Goal: Task Accomplishment & Management: Manage account settings

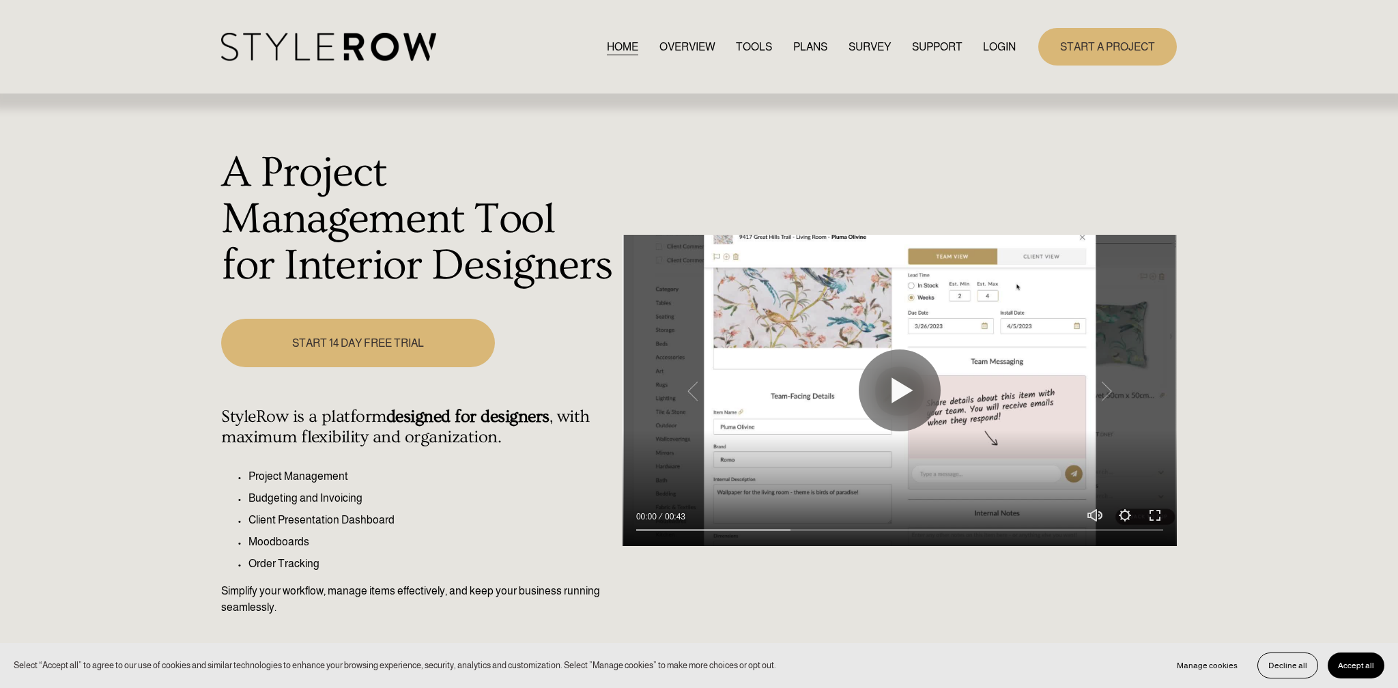
click at [983, 42] on link "LOGIN" at bounding box center [999, 47] width 33 height 18
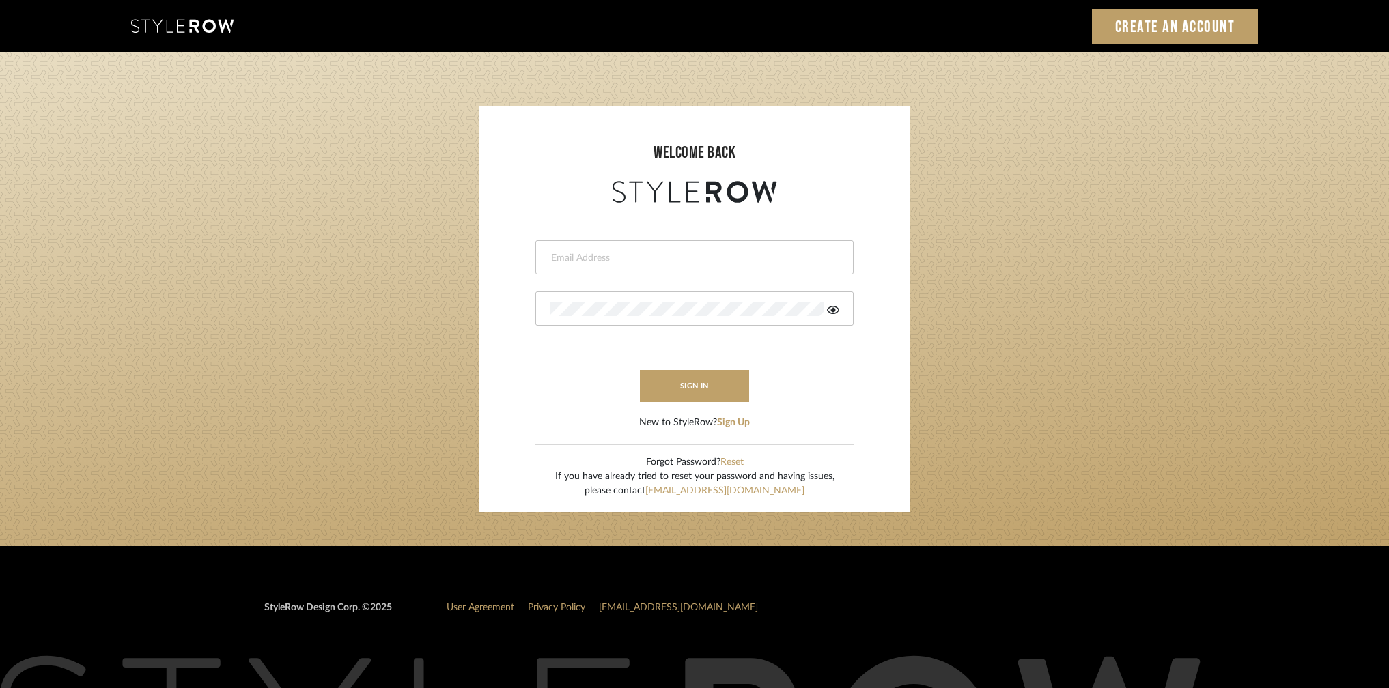
type input "ronainteriors@gmail.com"
click at [831, 313] on icon at bounding box center [833, 310] width 12 height 8
click at [705, 386] on button "sign in" at bounding box center [694, 386] width 109 height 32
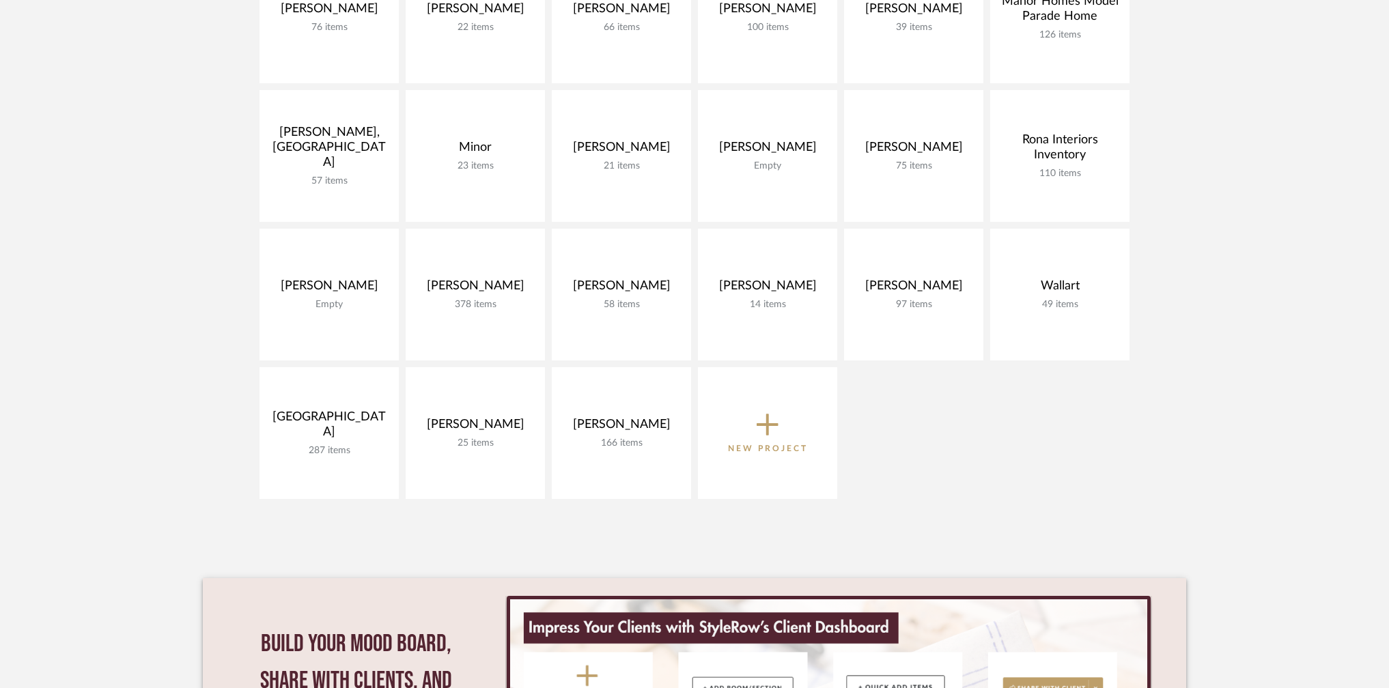
scroll to position [665, 0]
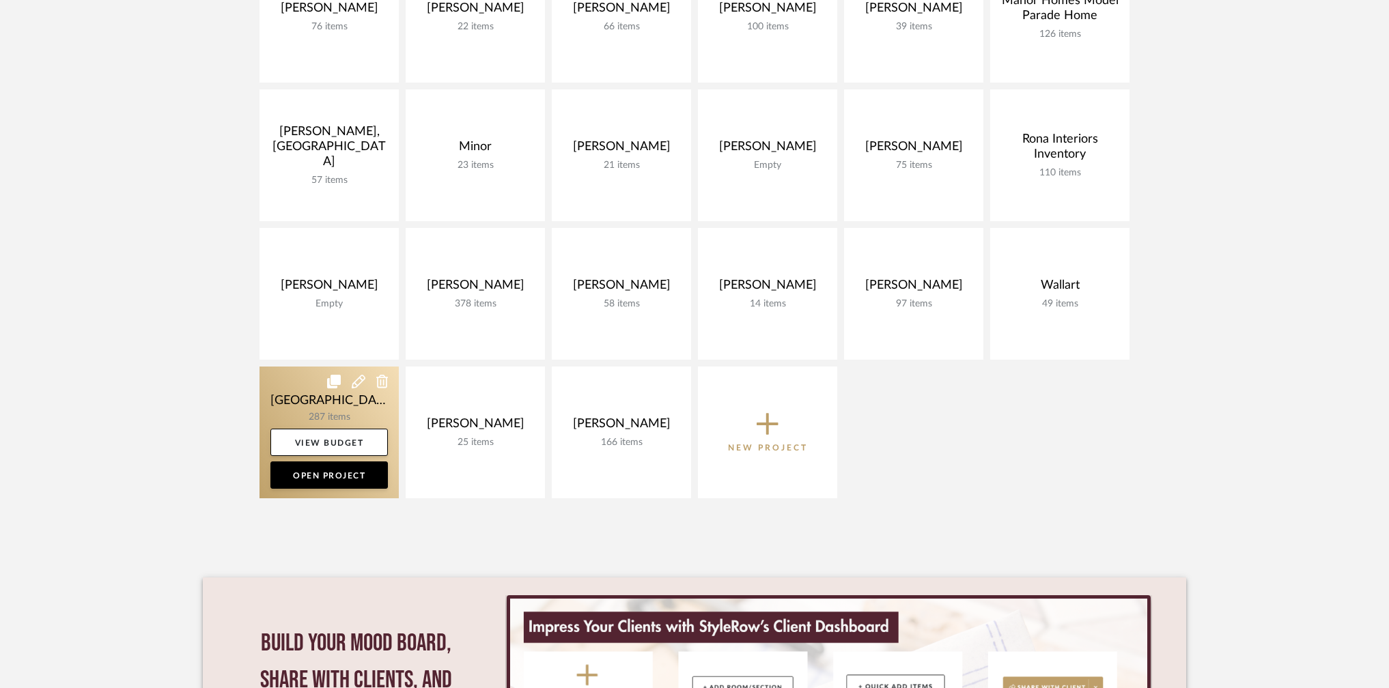
click at [342, 408] on link at bounding box center [328, 433] width 139 height 132
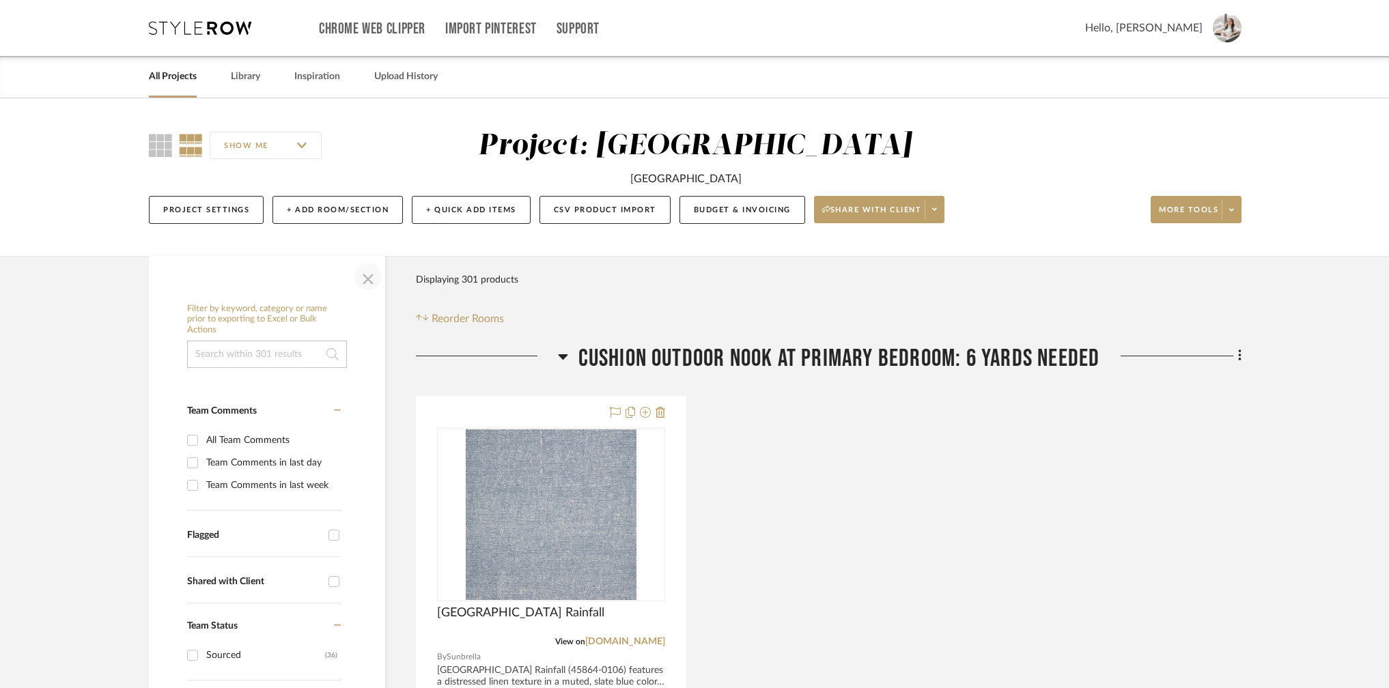
click at [366, 278] on span "button" at bounding box center [368, 276] width 33 height 33
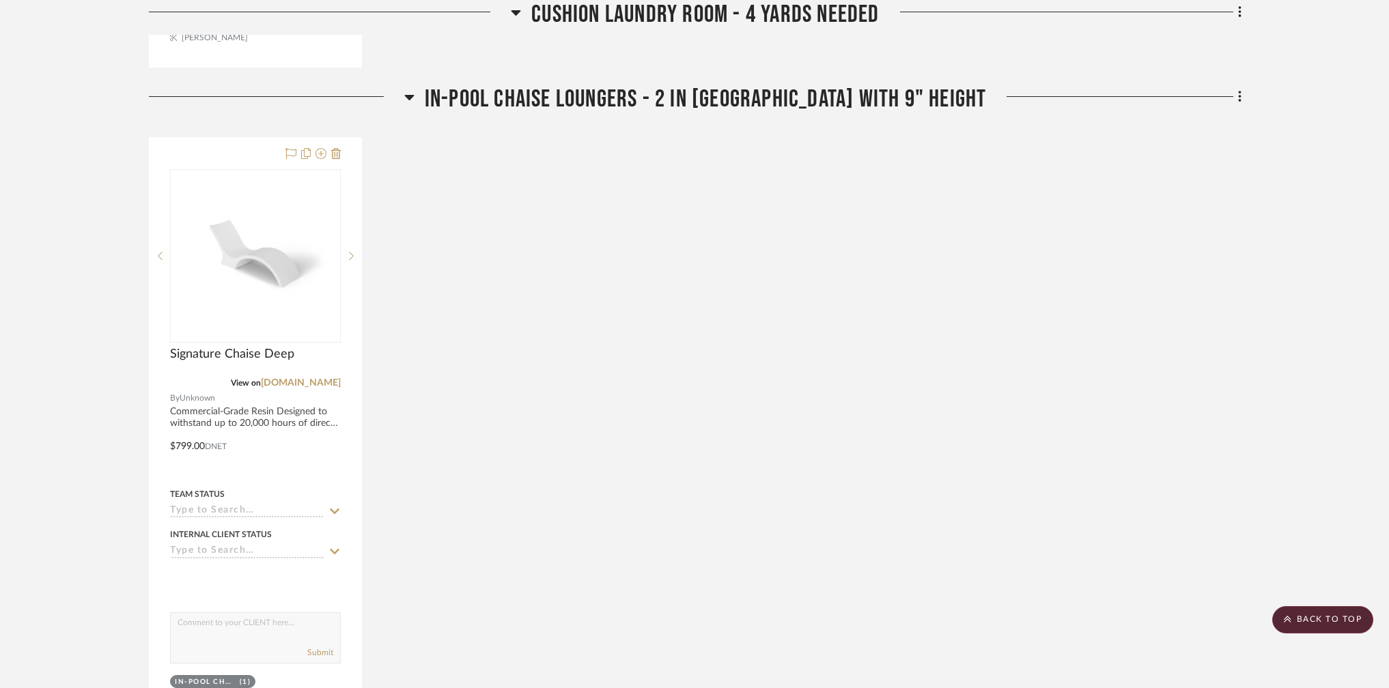
scroll to position [1598, 0]
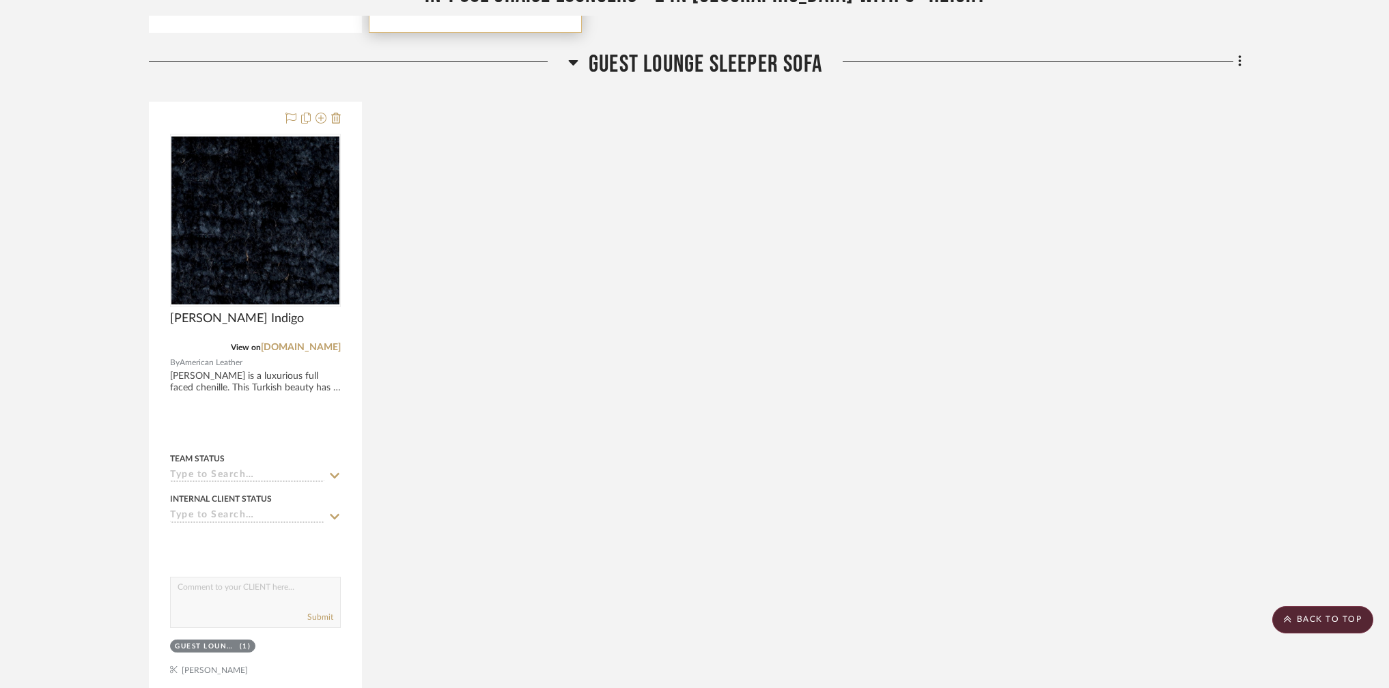
scroll to position [2297, 0]
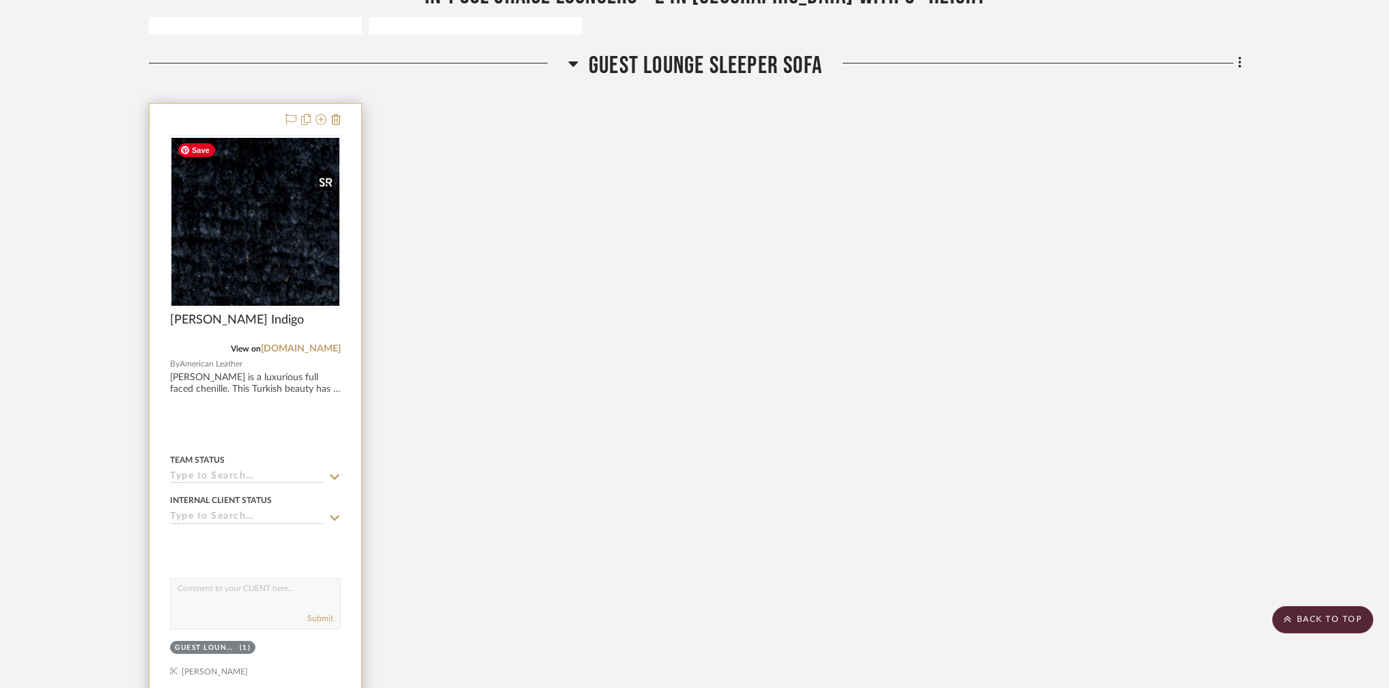
click at [0, 0] on img at bounding box center [0, 0] width 0 height 0
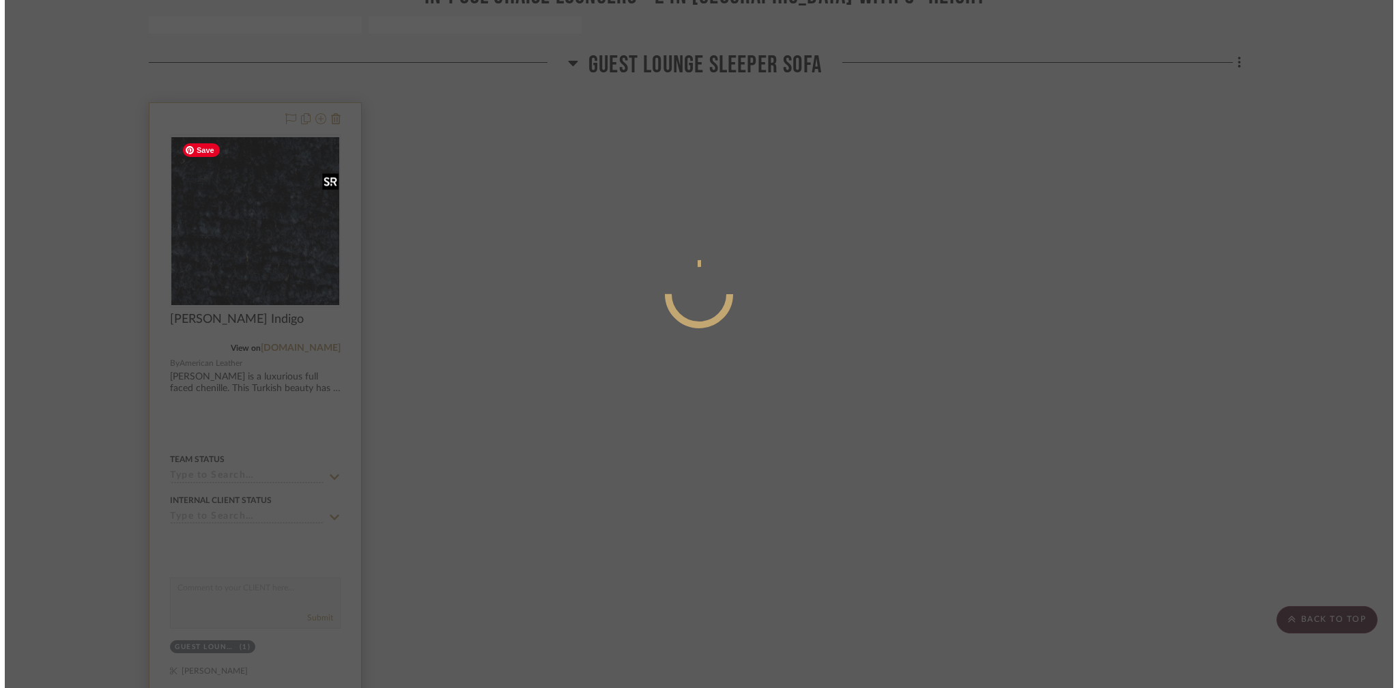
scroll to position [0, 0]
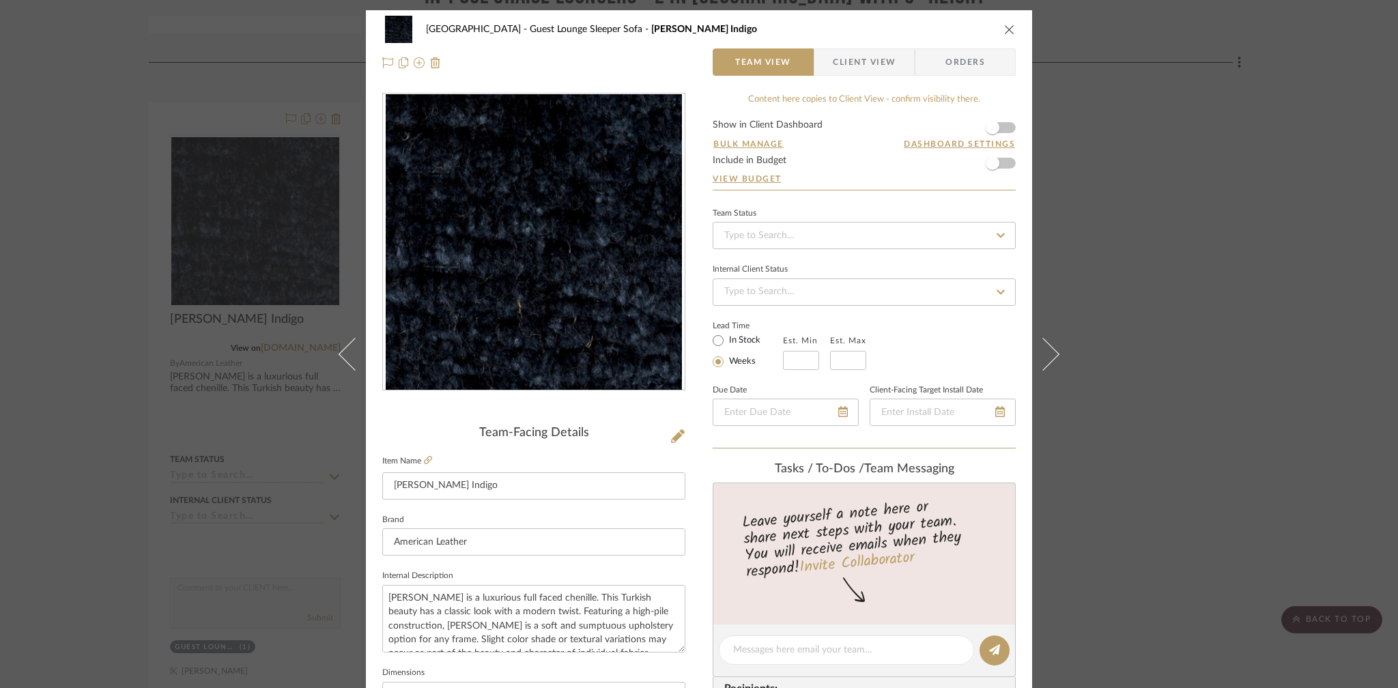
click at [1254, 263] on div "Watlington Guest Lounge Sleeper Sofa Clary Indigo Team View Client View Orders …" at bounding box center [699, 344] width 1398 height 688
